Goal: Navigation & Orientation: Find specific page/section

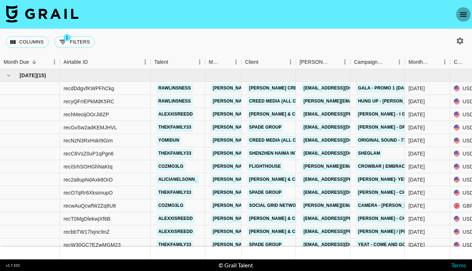
click at [465, 16] on icon "open drawer" at bounding box center [463, 14] width 7 height 4
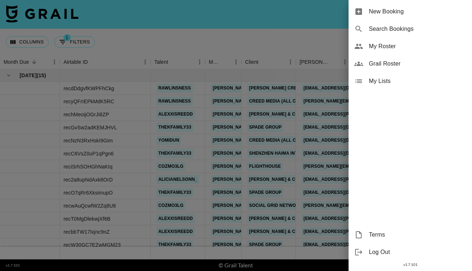
click at [396, 51] on div "My Roster" at bounding box center [409, 46] width 123 height 17
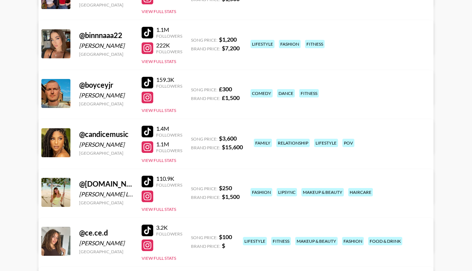
scroll to position [506, 0]
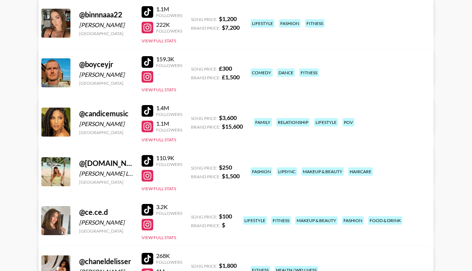
click at [147, 128] on div at bounding box center [147, 127] width 12 height 12
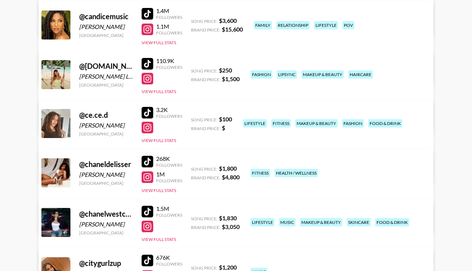
scroll to position [603, 0]
click at [146, 176] on div at bounding box center [147, 177] width 12 height 12
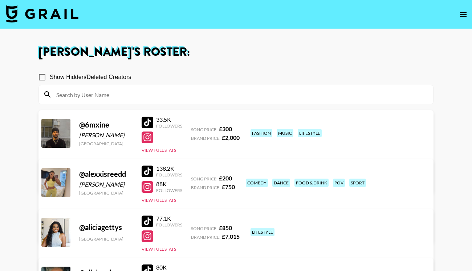
scroll to position [0, 0]
click at [50, 24] on nav at bounding box center [236, 14] width 472 height 29
click at [49, 15] on img at bounding box center [42, 13] width 73 height 17
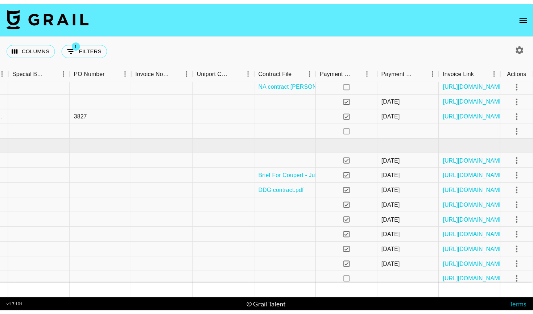
scroll to position [159, 733]
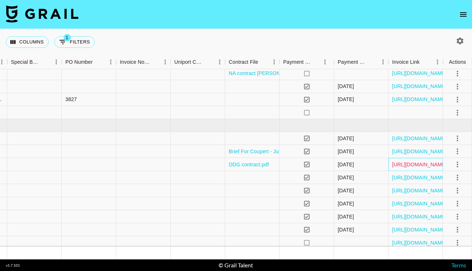
click at [401, 165] on link "[URL][DOMAIN_NAME]" at bounding box center [419, 164] width 55 height 7
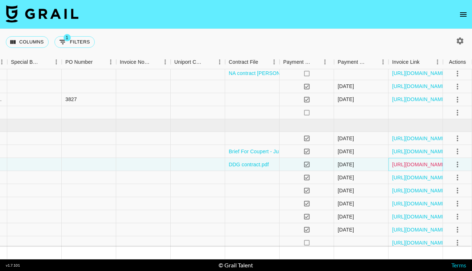
click at [403, 165] on link "[URL][DOMAIN_NAME]" at bounding box center [419, 164] width 55 height 7
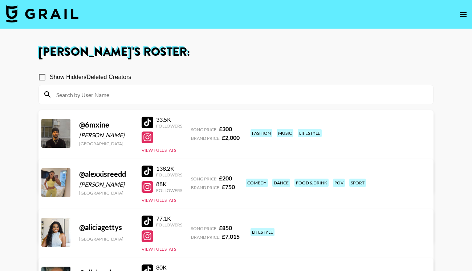
click at [46, 10] on img at bounding box center [42, 13] width 73 height 17
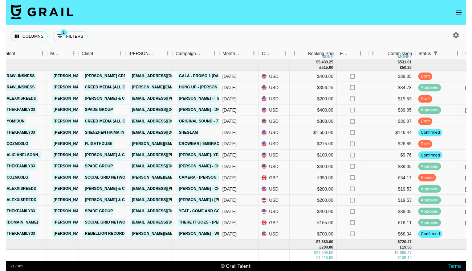
scroll to position [0, 157]
